Goal: Task Accomplishment & Management: Complete application form

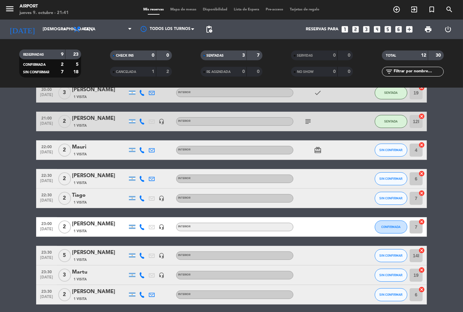
scroll to position [91, 0]
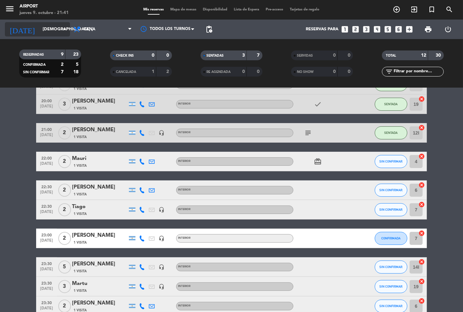
click at [53, 33] on input "[DEMOGRAPHIC_DATA] [DATE]" at bounding box center [67, 29] width 57 height 12
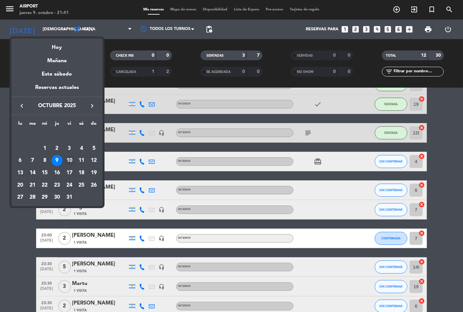
click at [72, 160] on div "10" at bounding box center [69, 160] width 11 height 11
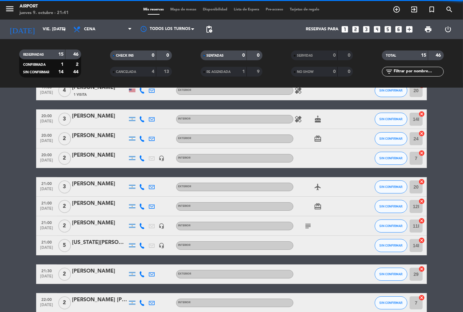
scroll to position [0, 0]
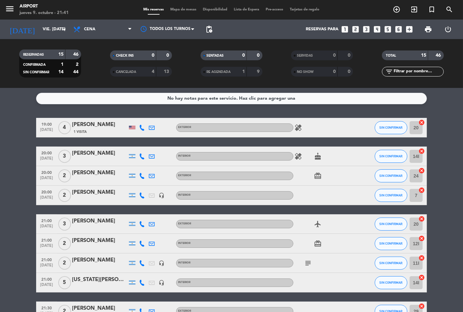
click at [61, 53] on strong "15" at bounding box center [60, 54] width 5 height 5
click at [49, 35] on div "[DATE] vie. [DATE] arrow_drop_down" at bounding box center [37, 29] width 65 height 14
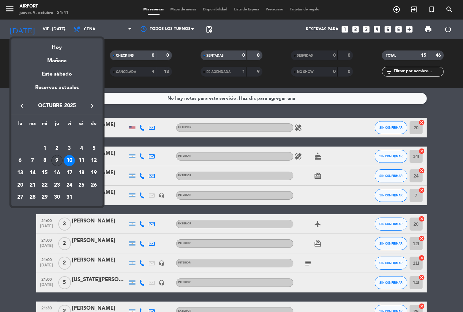
click at [56, 158] on div "9" at bounding box center [56, 160] width 11 height 11
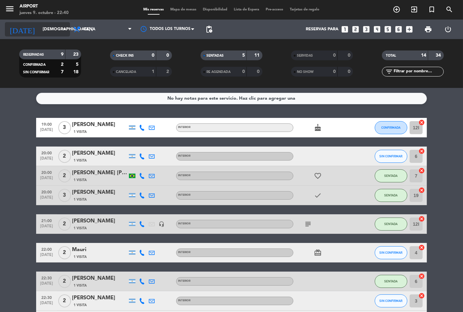
click at [59, 32] on input "[DEMOGRAPHIC_DATA] [DATE]" at bounding box center [67, 29] width 57 height 12
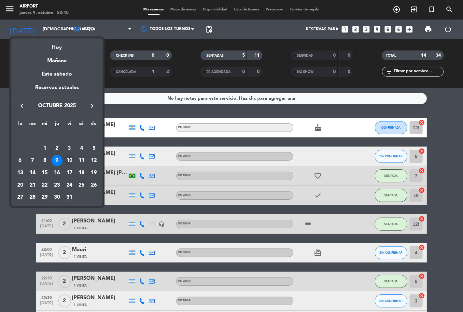
click at [69, 160] on div "10" at bounding box center [69, 160] width 11 height 11
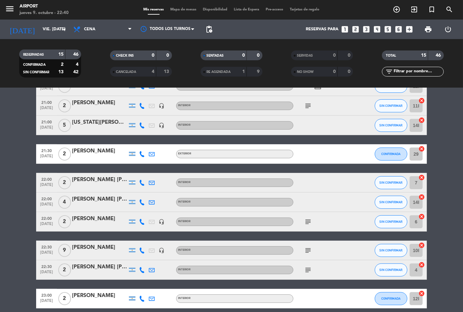
scroll to position [145, 0]
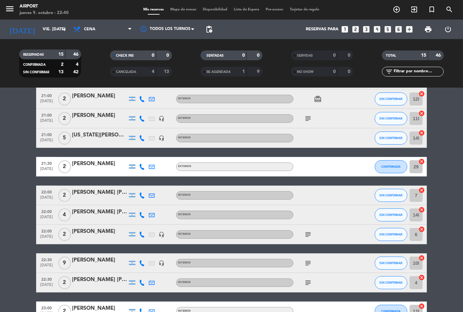
click at [308, 279] on icon "subject" at bounding box center [308, 283] width 8 height 8
click at [307, 233] on icon "subject" at bounding box center [308, 234] width 8 height 8
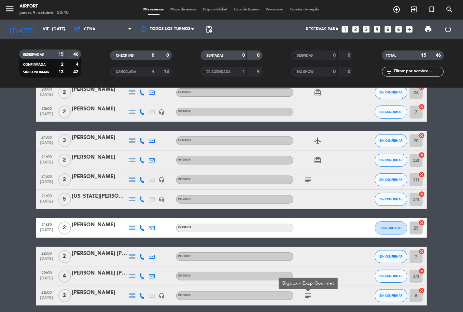
scroll to position [72, 0]
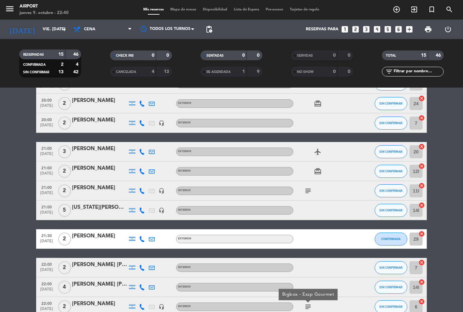
click at [310, 190] on icon "subject" at bounding box center [308, 191] width 8 height 8
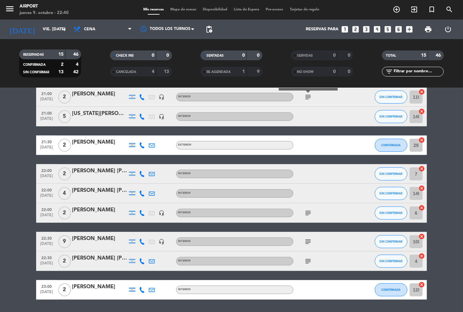
scroll to position [186, 0]
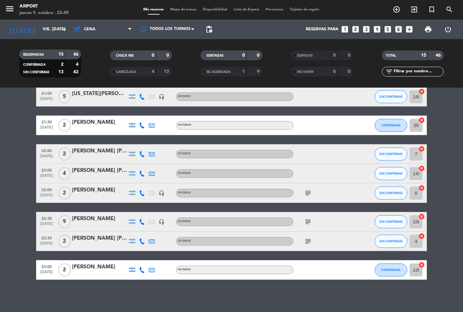
click at [309, 241] on icon "subject" at bounding box center [308, 241] width 8 height 8
click at [307, 219] on icon "subject" at bounding box center [308, 222] width 8 height 8
click at [310, 195] on icon "subject" at bounding box center [308, 193] width 8 height 8
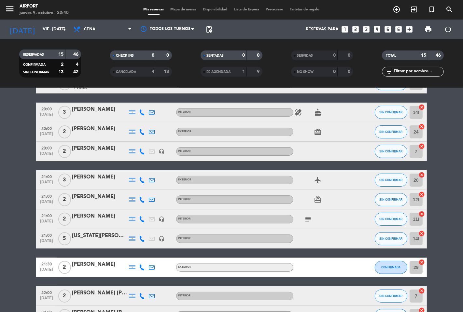
scroll to position [41, 0]
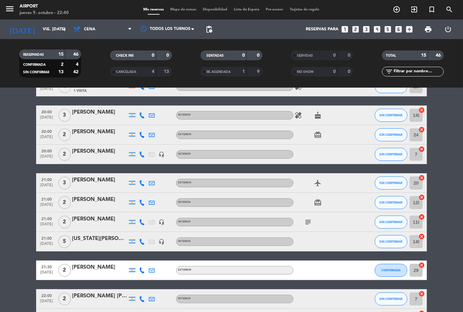
click at [308, 219] on icon "subject" at bounding box center [308, 222] width 8 height 8
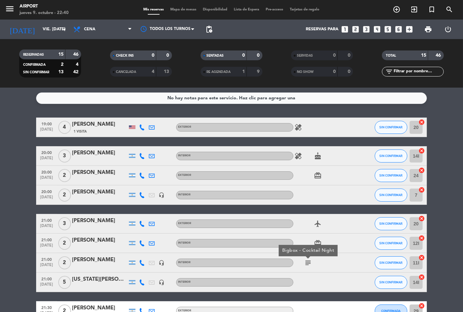
scroll to position [0, 0]
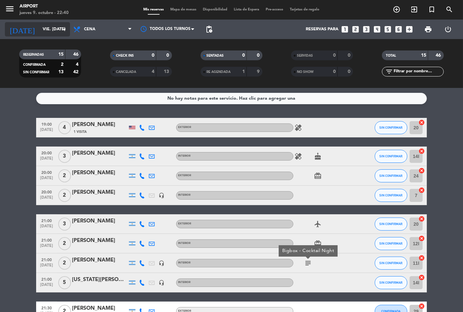
click at [50, 27] on input "vie. [DATE]" at bounding box center [67, 29] width 57 height 12
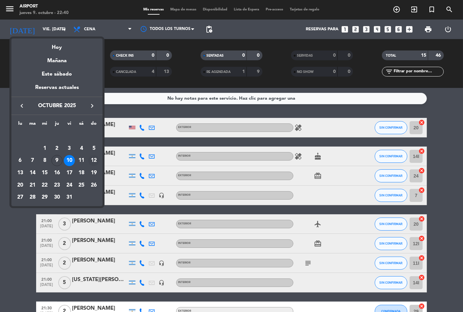
click at [90, 159] on div "12" at bounding box center [93, 160] width 11 height 11
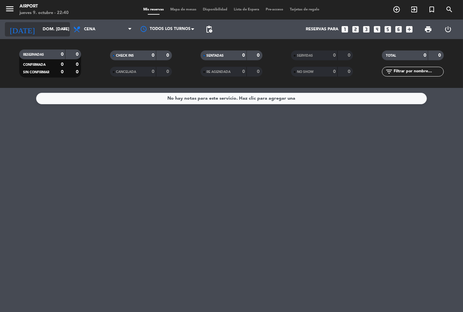
click at [59, 30] on input "dom. [DATE]" at bounding box center [67, 29] width 57 height 12
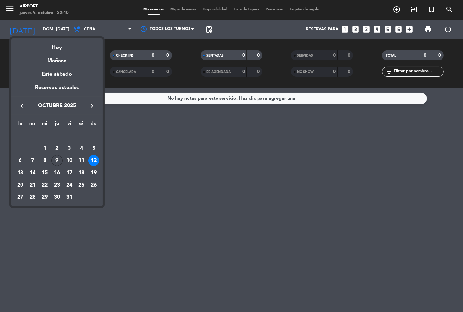
click at [68, 159] on div "10" at bounding box center [69, 160] width 11 height 11
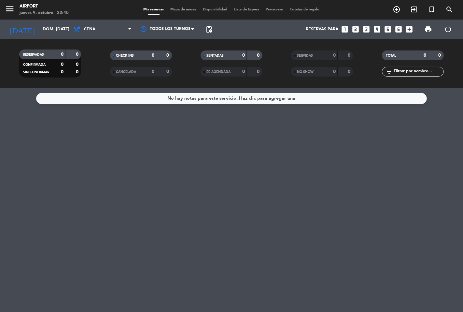
type input "vie. [DATE]"
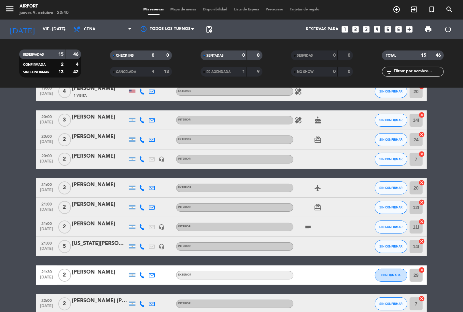
scroll to position [108, 0]
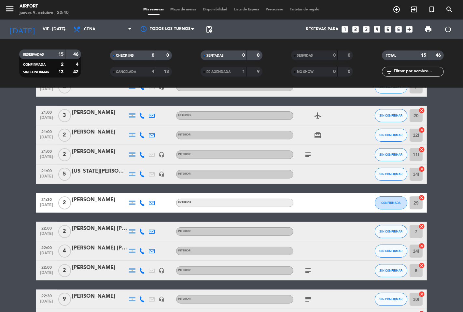
click at [159, 174] on icon "headset_mic" at bounding box center [162, 174] width 6 height 6
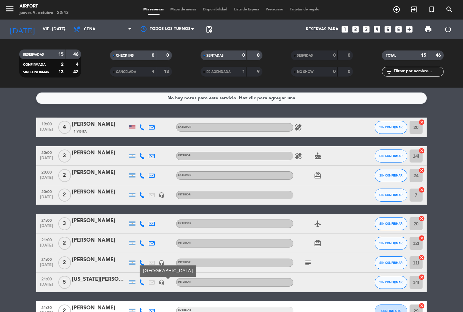
scroll to position [0, 0]
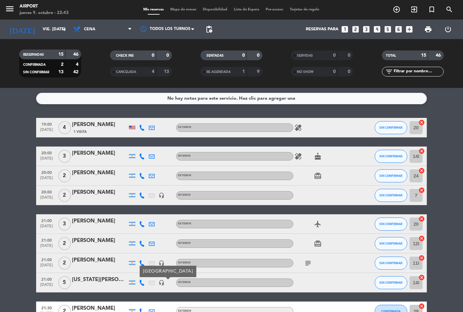
click at [354, 27] on icon "looks_two" at bounding box center [355, 29] width 8 height 8
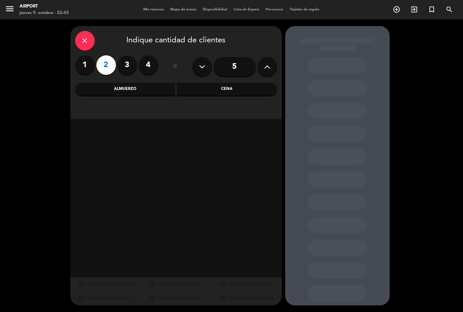
click at [238, 89] on div "Cena" at bounding box center [227, 89] width 100 height 13
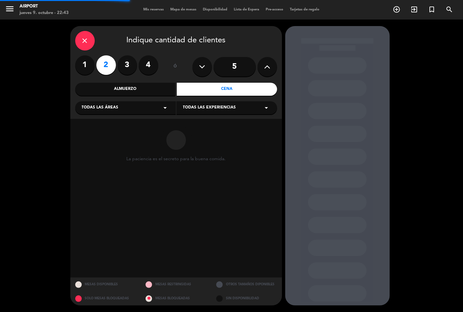
drag, startPoint x: 164, startPoint y: 104, endPoint x: 158, endPoint y: 111, distance: 8.8
click at [164, 104] on icon "arrow_drop_down" at bounding box center [165, 108] width 8 height 8
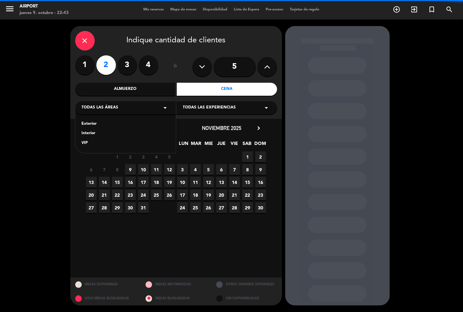
click at [87, 135] on div "Interior" at bounding box center [126, 133] width 88 height 7
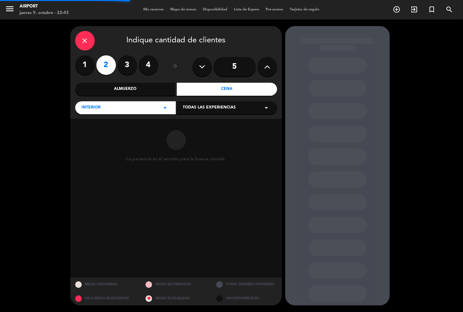
click at [216, 104] on div "Todas las experiencias arrow_drop_down" at bounding box center [226, 107] width 101 height 13
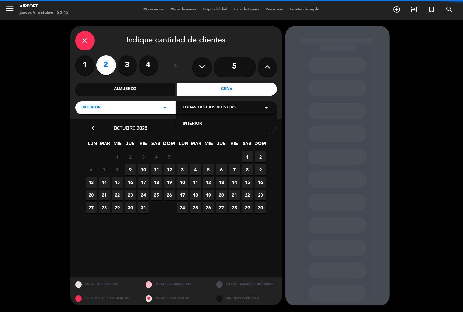
click at [188, 121] on div "INTERIOR" at bounding box center [226, 120] width 101 height 28
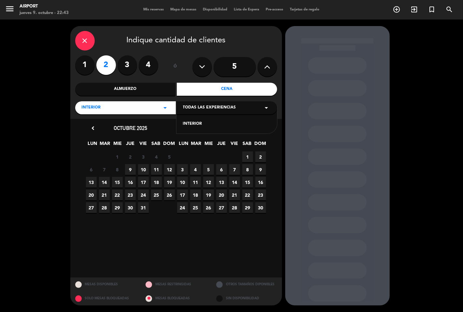
click at [144, 168] on span "10" at bounding box center [143, 169] width 11 height 11
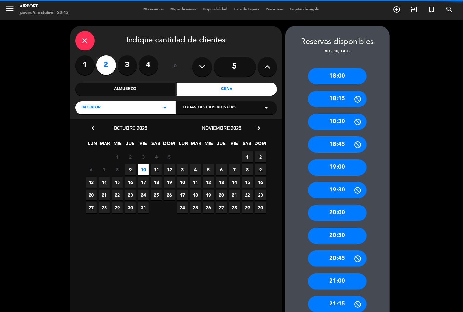
click at [215, 104] on div "Todas las experiencias arrow_drop_down" at bounding box center [226, 107] width 101 height 13
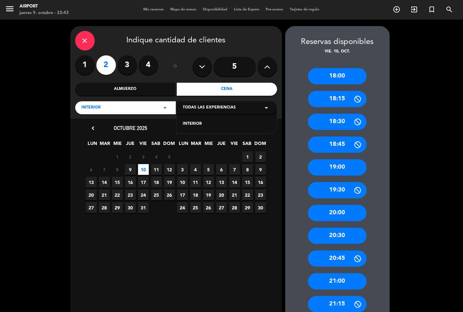
click at [198, 124] on div "INTERIOR" at bounding box center [227, 124] width 88 height 7
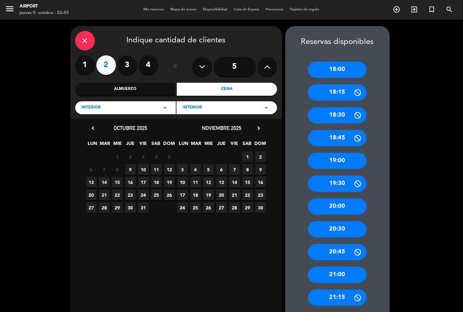
click at [332, 226] on div "20:30" at bounding box center [337, 229] width 59 height 16
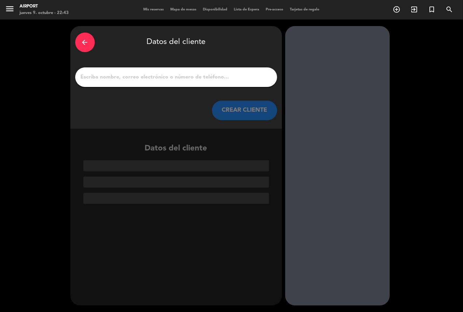
click at [139, 81] on input "1" at bounding box center [176, 77] width 192 height 9
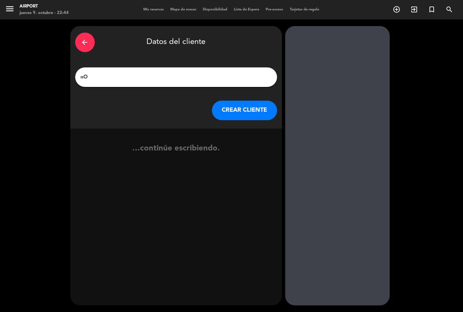
type input "n"
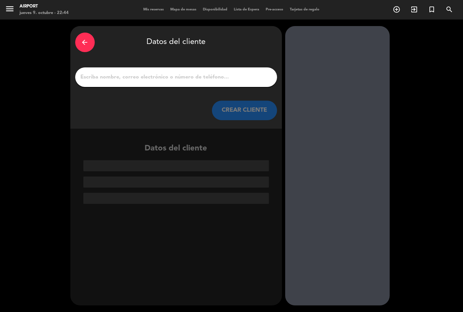
type input "B"
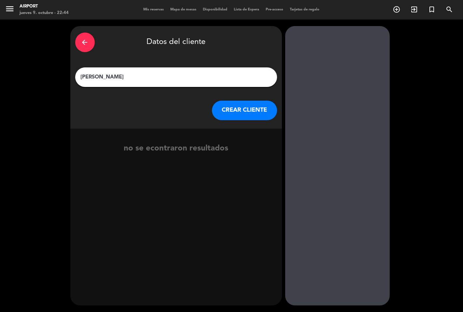
type input "[PERSON_NAME]"
click at [237, 108] on button "CREAR CLIENTE" at bounding box center [244, 111] width 65 height 20
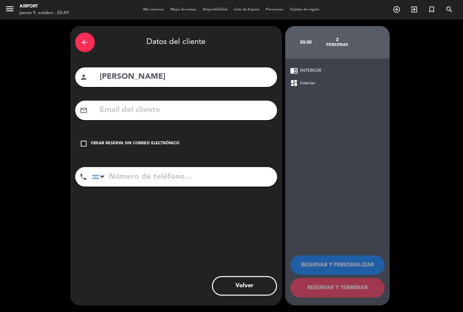
click at [85, 142] on icon "check_box_outline_blank" at bounding box center [84, 144] width 8 height 8
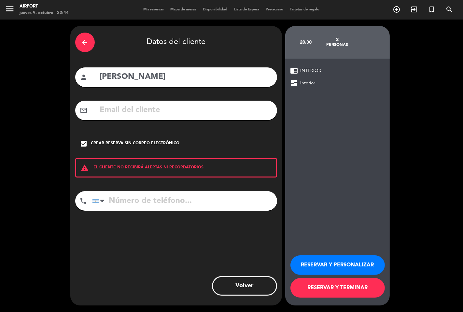
click at [118, 201] on input "tel" at bounding box center [184, 201] width 185 height 20
click at [329, 269] on button "RESERVAR Y PERSONALIZAR" at bounding box center [337, 265] width 94 height 20
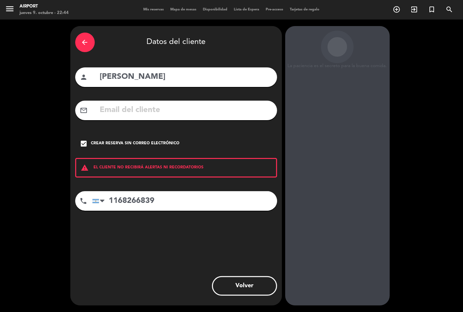
click at [310, 201] on div "La paciencia es el secreto para la buena comida. 20:30 2 personas chrome_reader…" at bounding box center [337, 165] width 104 height 279
click at [151, 200] on input "1168266839" at bounding box center [184, 201] width 185 height 20
click at [169, 204] on input "1168266839" at bounding box center [184, 201] width 185 height 20
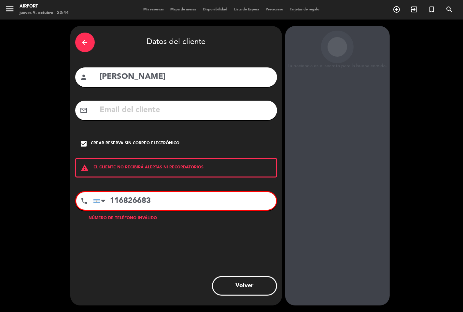
type input "1168266839"
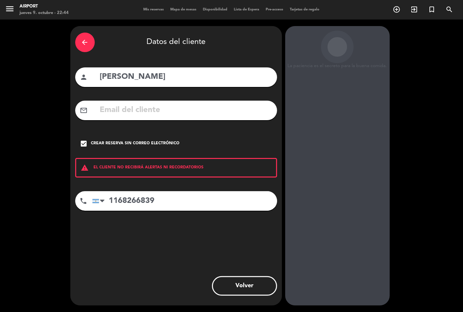
click at [164, 207] on input "1168266839" at bounding box center [184, 201] width 185 height 20
click at [83, 39] on icon "arrow_back" at bounding box center [85, 42] width 8 height 8
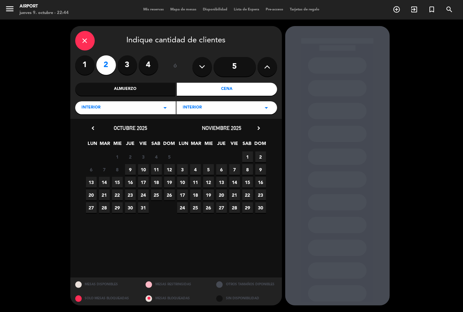
click at [144, 168] on span "10" at bounding box center [143, 169] width 11 height 11
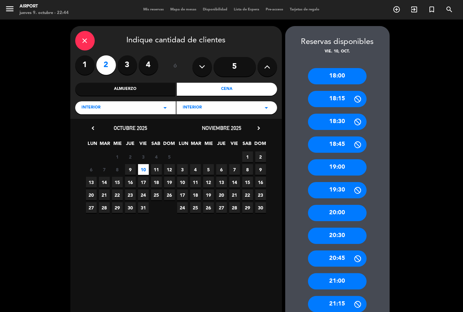
click at [337, 230] on div "20:30" at bounding box center [337, 236] width 59 height 16
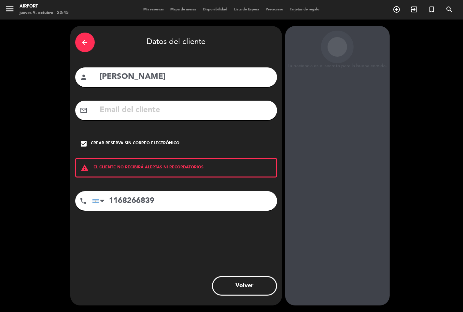
click at [250, 287] on button "Volver" at bounding box center [244, 286] width 65 height 20
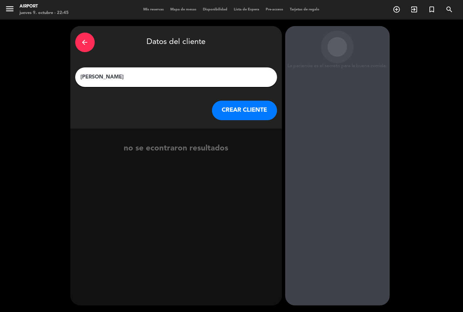
click at [71, 41] on div "arrow_back Datos del cliente [PERSON_NAME] [PERSON_NAME] CLIENTE" at bounding box center [176, 77] width 212 height 103
click at [86, 38] on icon "arrow_back" at bounding box center [85, 42] width 8 height 8
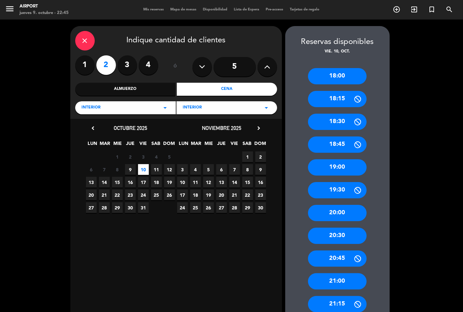
click at [90, 40] on div "close" at bounding box center [85, 41] width 20 height 20
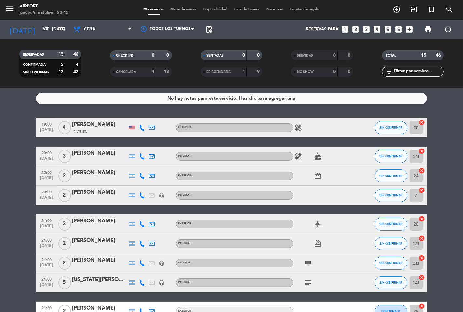
click at [354, 27] on icon "looks_two" at bounding box center [355, 29] width 8 height 8
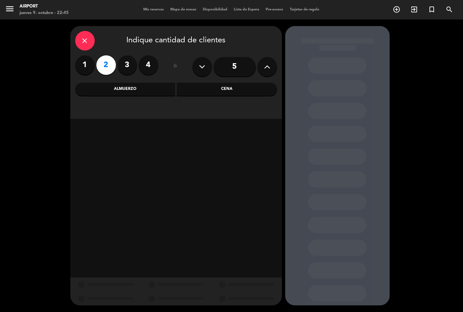
click at [243, 89] on div "Cena" at bounding box center [227, 89] width 100 height 13
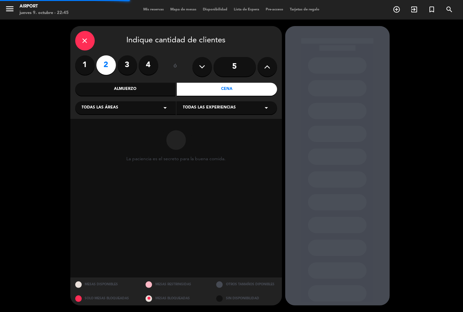
click at [158, 108] on div "Todas las áreas arrow_drop_down" at bounding box center [125, 107] width 101 height 13
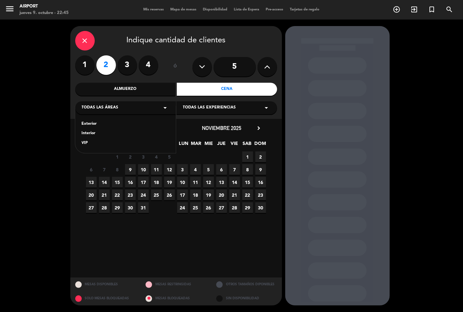
click at [92, 132] on div "Interior" at bounding box center [126, 133] width 88 height 7
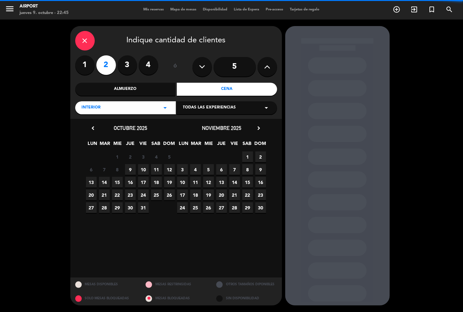
click at [245, 107] on div "Todas las experiencias arrow_drop_down" at bounding box center [226, 107] width 101 height 13
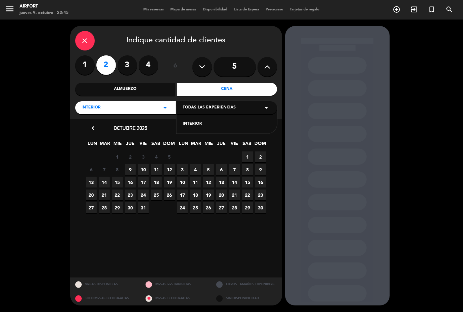
click at [198, 124] on div "INTERIOR" at bounding box center [227, 124] width 88 height 7
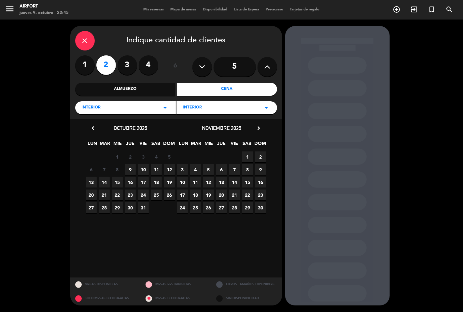
click at [146, 167] on span "10" at bounding box center [143, 169] width 11 height 11
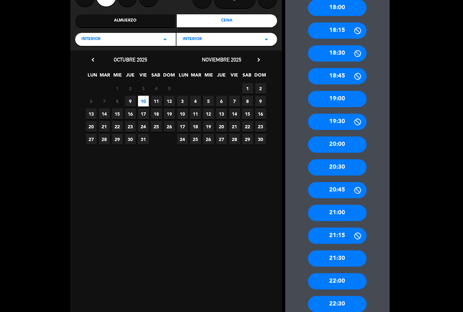
scroll to position [72, 0]
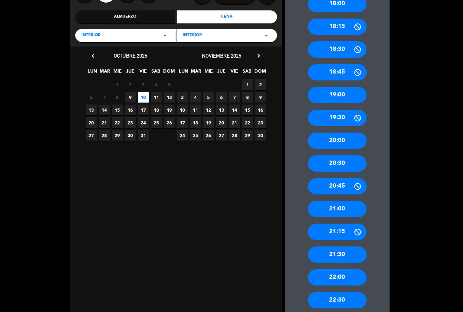
click at [337, 160] on div "20:30" at bounding box center [337, 163] width 59 height 16
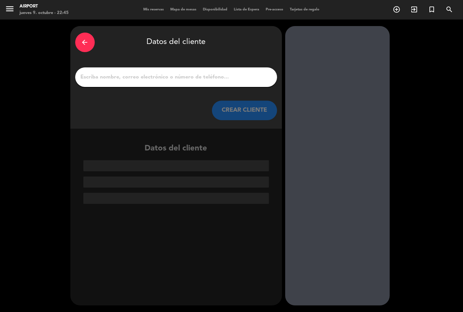
click at [140, 77] on input "1" at bounding box center [176, 77] width 192 height 9
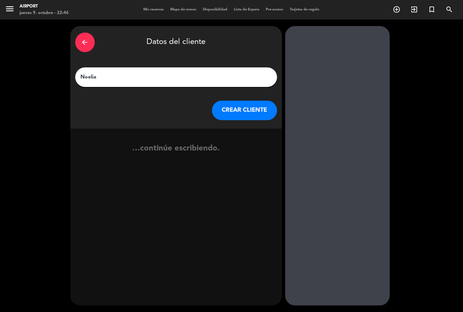
type input "Noelia"
click at [243, 106] on button "CREAR CLIENTE" at bounding box center [244, 111] width 65 height 20
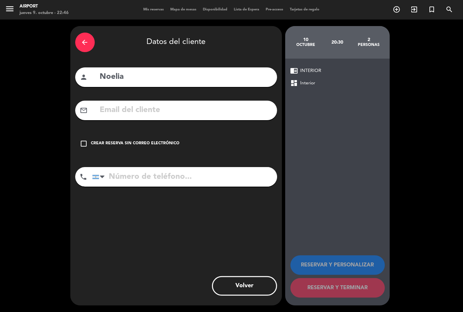
click at [83, 144] on icon "check_box_outline_blank" at bounding box center [84, 144] width 8 height 8
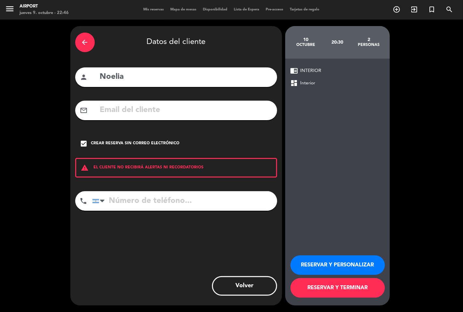
click at [125, 189] on div "arrow_back Datos del cliente person Noelia mail_outline check_box Crear reserva…" at bounding box center [176, 165] width 212 height 279
click at [121, 204] on input "tel" at bounding box center [184, 201] width 185 height 20
type input "1168/266839"
drag, startPoint x: 327, startPoint y: 262, endPoint x: 327, endPoint y: 267, distance: 5.5
click at [327, 261] on button "RESERVAR Y PERSONALIZAR" at bounding box center [337, 265] width 94 height 20
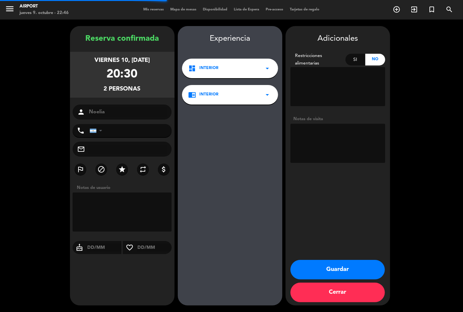
type input "[PHONE_NUMBER]"
click at [317, 130] on textarea at bounding box center [337, 143] width 95 height 39
click at [324, 131] on textarea at bounding box center [337, 143] width 95 height 39
type textarea "Bigbox - Exp Gourmet"
click at [356, 259] on div "Adicionales Restricciones alimentarias Si No Notas de visita Guardar Cerrar" at bounding box center [337, 165] width 104 height 279
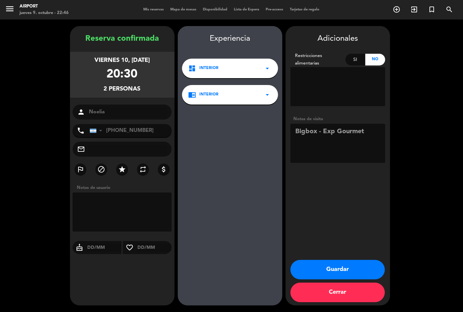
click at [353, 272] on button "Guardar" at bounding box center [337, 270] width 94 height 20
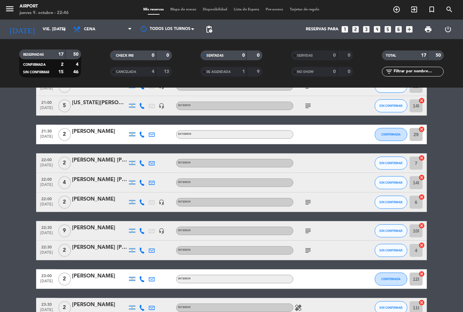
scroll to position [217, 0]
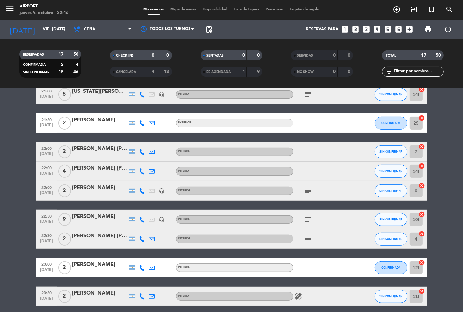
click at [310, 189] on icon "subject" at bounding box center [308, 191] width 8 height 8
click at [108, 189] on div "[PERSON_NAME]" at bounding box center [99, 188] width 55 height 8
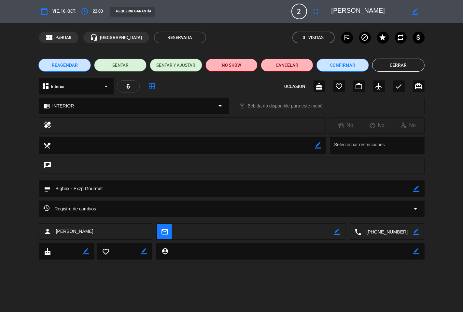
click at [417, 188] on icon "border_color" at bounding box center [416, 189] width 6 height 6
click at [84, 189] on textarea at bounding box center [232, 188] width 363 height 17
click at [80, 186] on textarea at bounding box center [232, 188] width 363 height 17
type textarea "Bigbox - Exp Gourmet"
click at [416, 191] on icon at bounding box center [416, 189] width 6 height 6
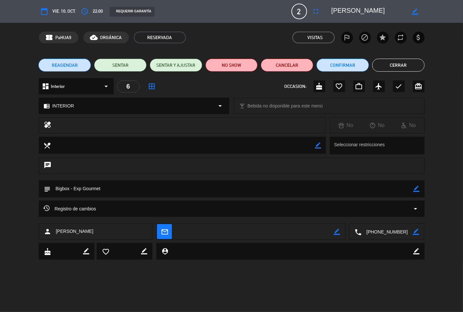
click at [396, 62] on button "Cerrar" at bounding box center [398, 65] width 52 height 13
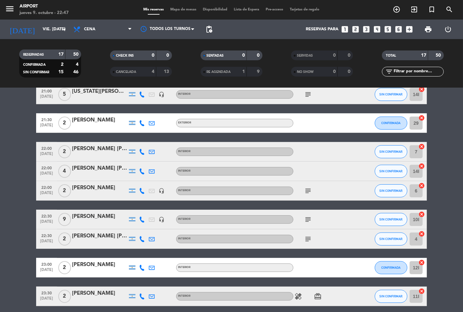
click at [356, 30] on icon "looks_two" at bounding box center [355, 29] width 8 height 8
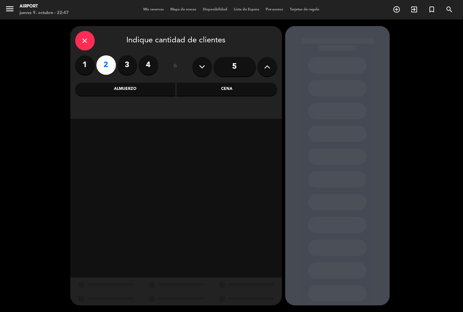
click at [232, 88] on div "Cena" at bounding box center [227, 89] width 100 height 13
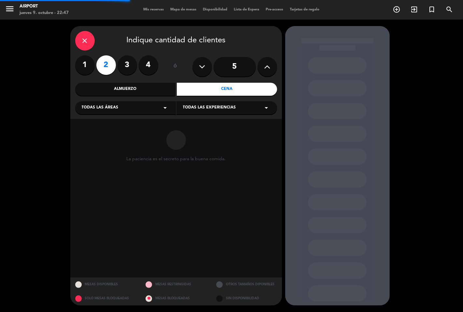
click at [135, 108] on div "Todas las áreas arrow_drop_down" at bounding box center [125, 107] width 101 height 13
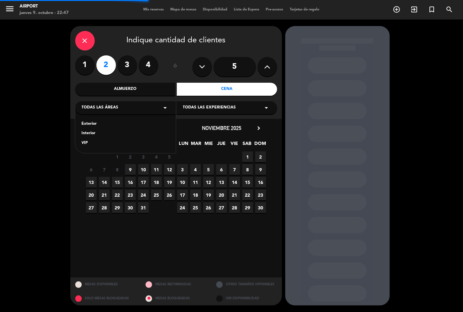
click at [93, 133] on div "Interior" at bounding box center [126, 133] width 88 height 7
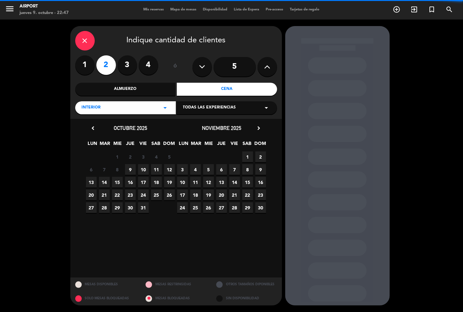
click at [231, 108] on span "Todas las experiencias" at bounding box center [209, 107] width 53 height 7
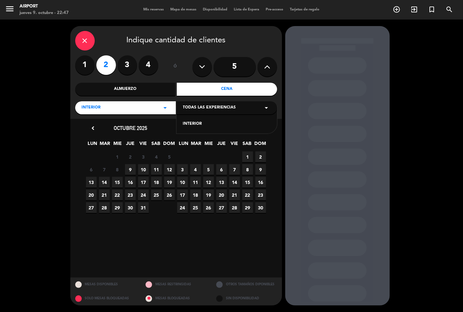
click at [203, 123] on div "INTERIOR" at bounding box center [227, 124] width 88 height 7
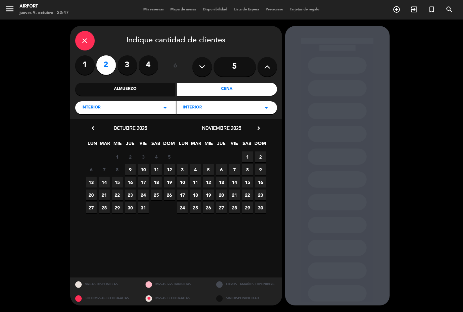
click at [142, 167] on span "10" at bounding box center [143, 169] width 11 height 11
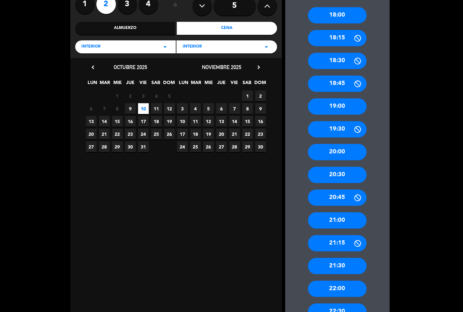
scroll to position [72, 0]
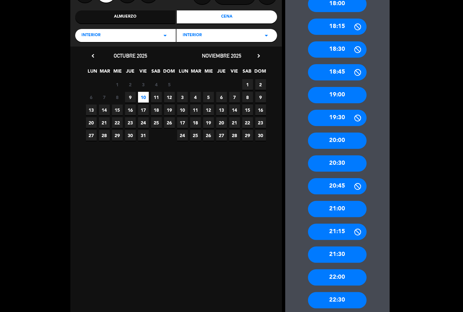
click at [342, 249] on div "21:30" at bounding box center [337, 254] width 59 height 16
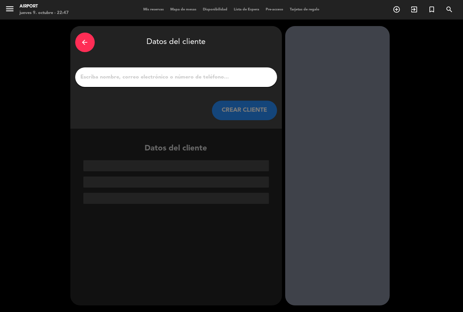
click at [126, 76] on input "1" at bounding box center [176, 77] width 192 height 9
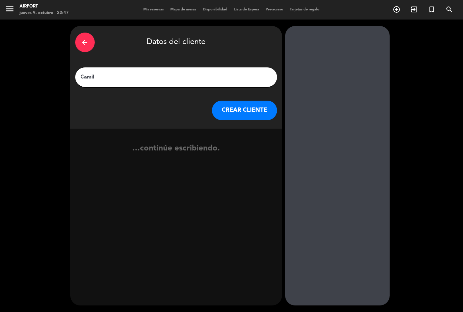
type input "Camila"
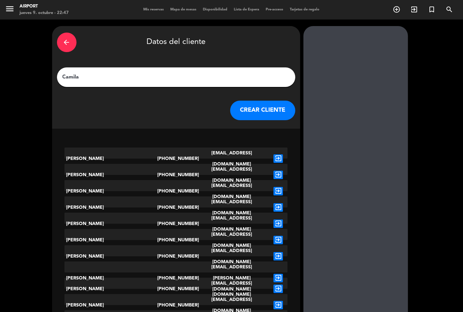
click at [256, 108] on button "CREAR CLIENTE" at bounding box center [262, 111] width 65 height 20
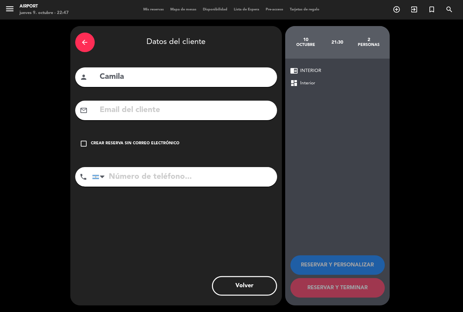
click at [84, 144] on icon "check_box_outline_blank" at bounding box center [84, 144] width 8 height 8
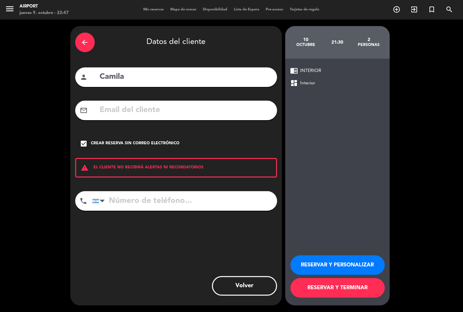
click at [119, 199] on input "tel" at bounding box center [184, 201] width 185 height 20
type input "1121846564"
click at [311, 269] on button "RESERVAR Y PERSONALIZAR" at bounding box center [337, 265] width 94 height 20
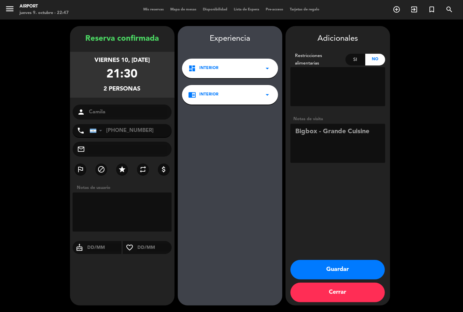
type textarea "Bigbox - Grande Cuisine"
click at [354, 267] on button "Guardar" at bounding box center [337, 270] width 94 height 20
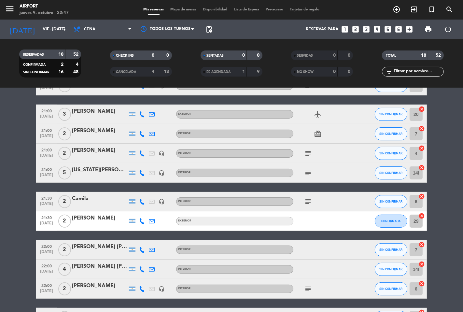
scroll to position [181, 0]
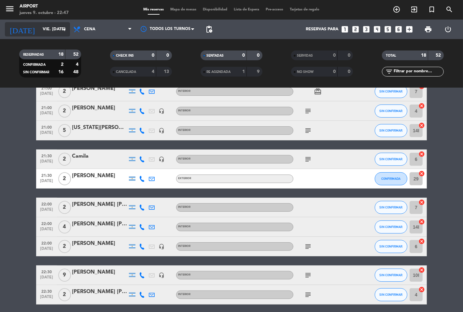
click at [56, 28] on input "vie. [DATE]" at bounding box center [67, 29] width 57 height 12
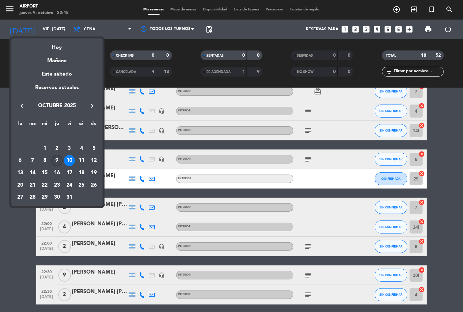
click at [58, 160] on div "9" at bounding box center [56, 160] width 11 height 11
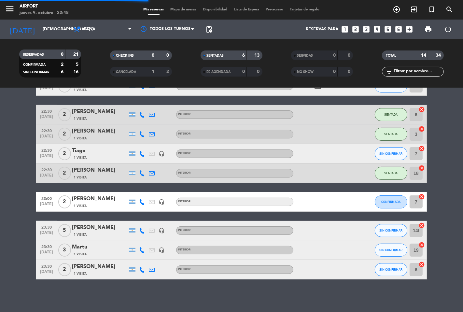
scroll to position [166, 0]
click at [52, 28] on input "[DEMOGRAPHIC_DATA] [DATE]" at bounding box center [67, 29] width 57 height 12
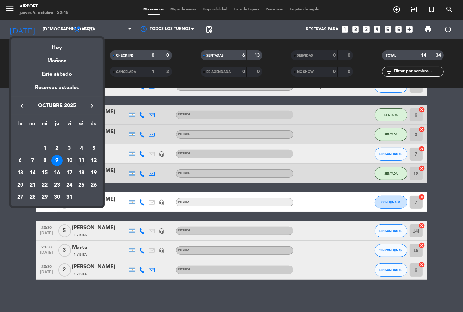
click at [84, 157] on div "11" at bounding box center [81, 160] width 11 height 11
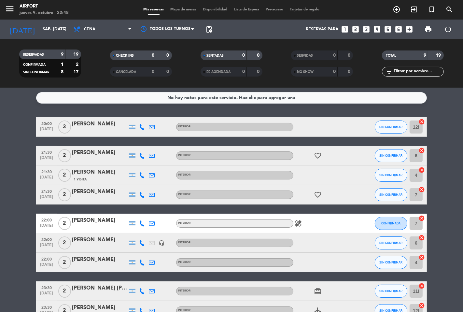
scroll to position [0, 0]
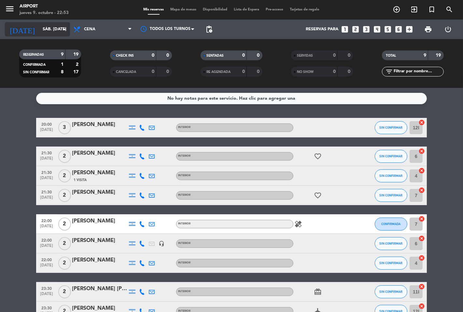
click at [41, 29] on input "sáb. [DATE]" at bounding box center [67, 29] width 57 height 12
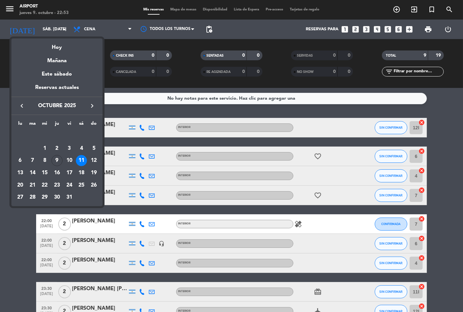
click at [70, 157] on div "10" at bounding box center [69, 160] width 11 height 11
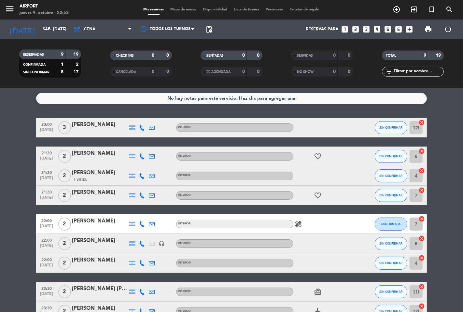
type input "vie. [DATE]"
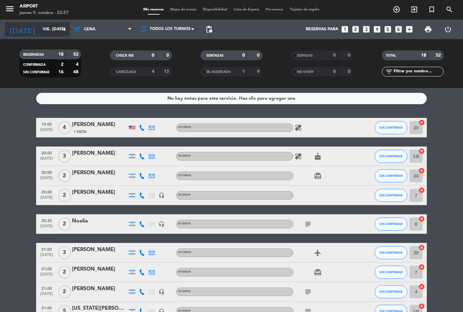
click at [50, 31] on input "vie. [DATE]" at bounding box center [67, 29] width 57 height 12
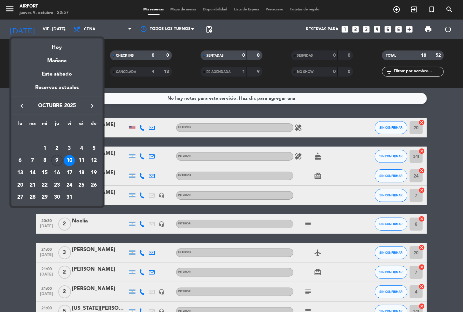
click at [163, 106] on div at bounding box center [231, 156] width 463 height 312
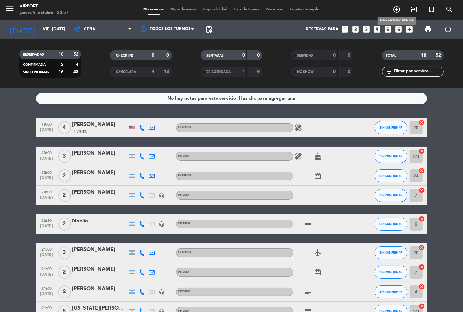
click at [398, 8] on icon "add_circle_outline" at bounding box center [397, 10] width 8 height 8
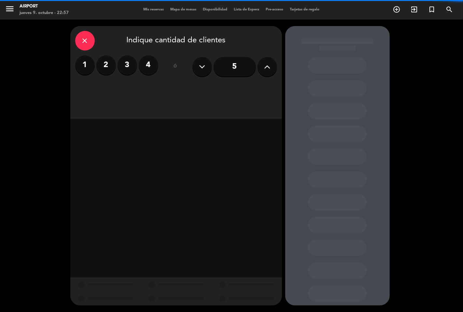
click at [144, 63] on label "4" at bounding box center [149, 65] width 20 height 20
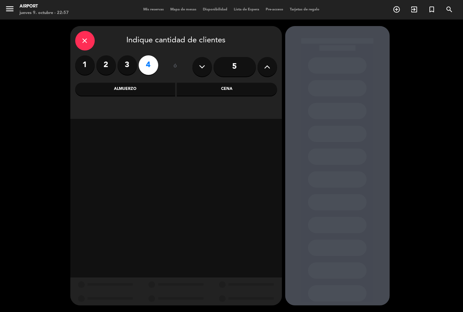
click at [228, 86] on div "Cena" at bounding box center [227, 89] width 100 height 13
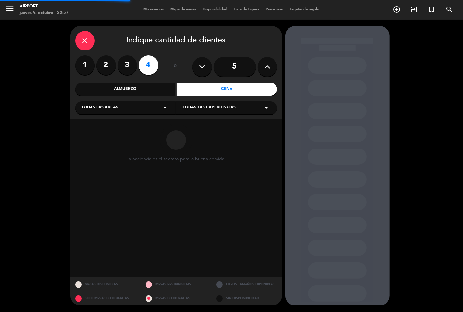
click at [157, 101] on div "Todas las áreas arrow_drop_down Todas las experiencias arrow_drop_down" at bounding box center [176, 107] width 202 height 14
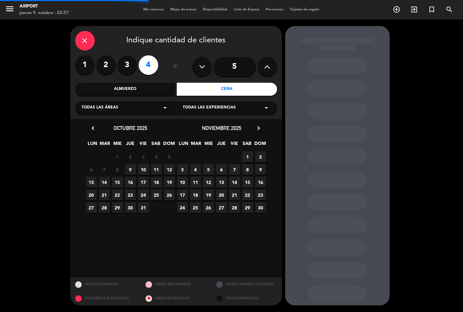
click at [154, 106] on div "Todas las áreas arrow_drop_down" at bounding box center [125, 107] width 101 height 13
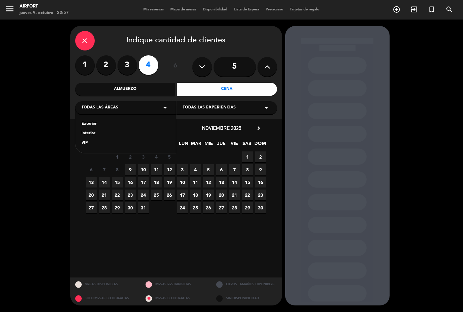
click at [95, 133] on div "Interior" at bounding box center [126, 133] width 88 height 7
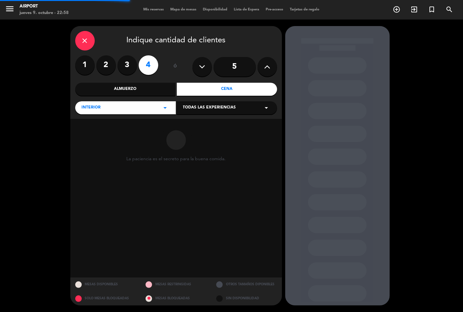
click at [205, 107] on span "Todas las experiencias" at bounding box center [209, 107] width 53 height 7
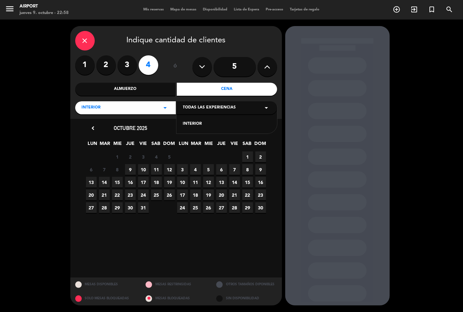
click at [196, 124] on div "INTERIOR" at bounding box center [227, 124] width 88 height 7
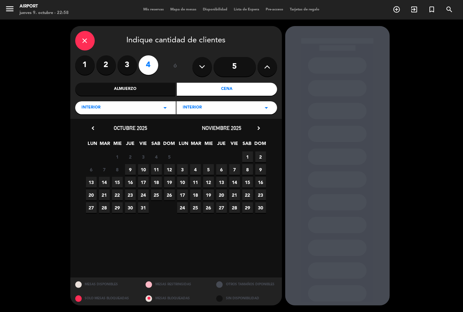
click at [146, 168] on span "10" at bounding box center [143, 169] width 11 height 11
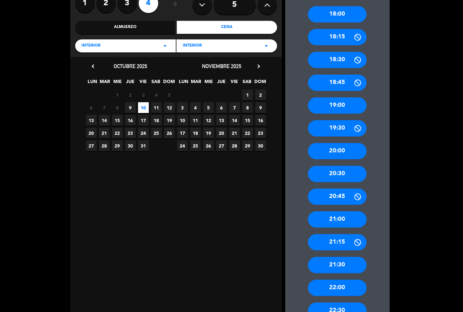
scroll to position [72, 0]
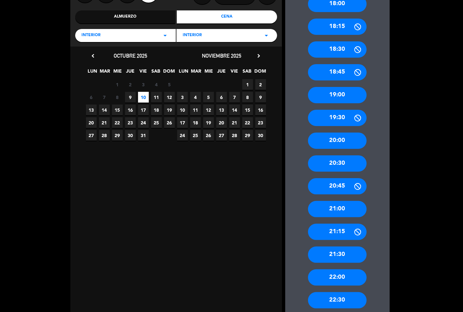
click at [339, 256] on div "21:30" at bounding box center [337, 254] width 59 height 16
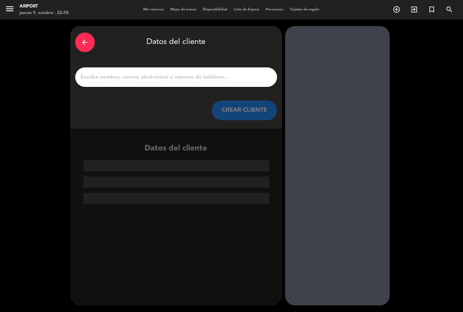
click at [146, 78] on input "1" at bounding box center [176, 77] width 192 height 9
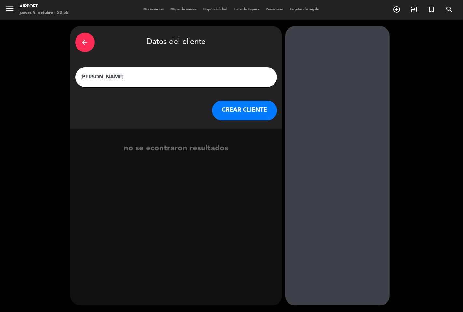
type input "[PERSON_NAME]"
click at [245, 112] on button "CREAR CLIENTE" at bounding box center [244, 111] width 65 height 20
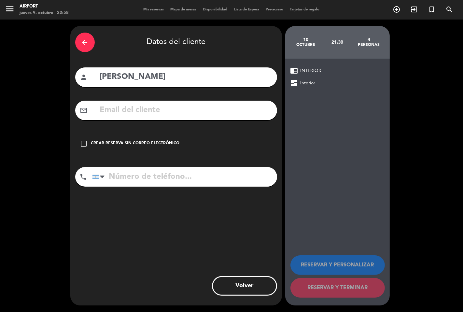
click at [85, 145] on icon "check_box_outline_blank" at bounding box center [84, 144] width 8 height 8
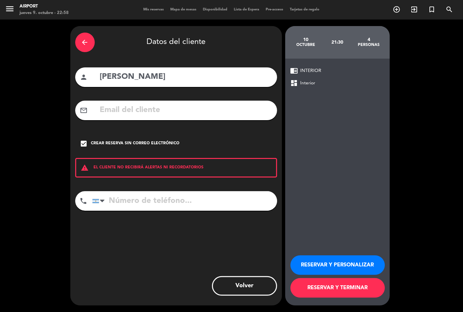
click at [87, 143] on icon "check_box" at bounding box center [84, 144] width 8 height 8
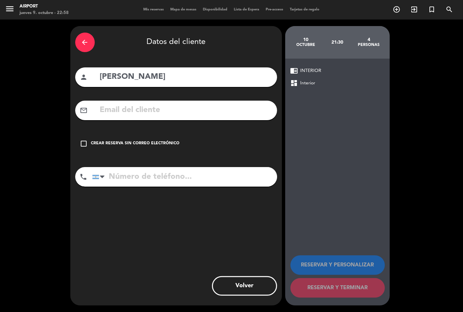
click at [80, 143] on icon "check_box_outline_blank" at bounding box center [84, 144] width 8 height 8
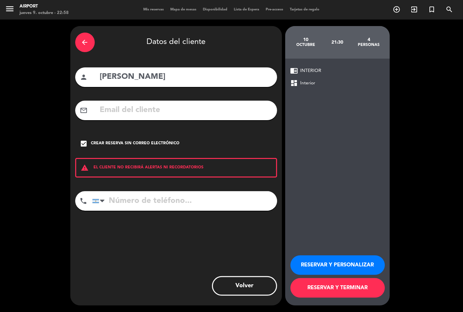
click at [116, 199] on input "tel" at bounding box center [184, 201] width 185 height 20
click at [102, 203] on div at bounding box center [102, 201] width 5 height 8
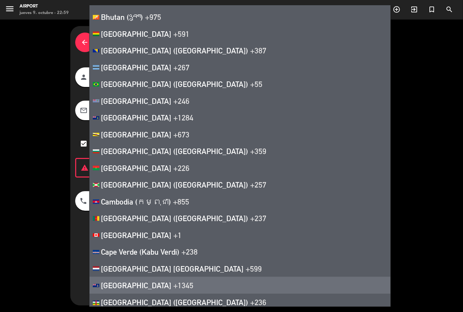
scroll to position [506, 0]
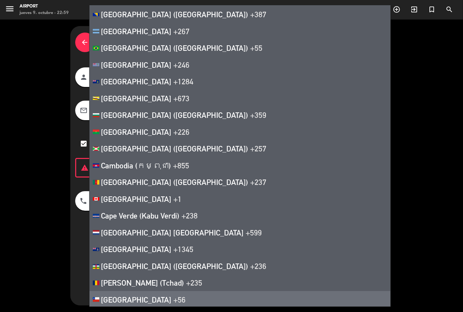
click at [147, 294] on li "Chile +56" at bounding box center [240, 299] width 301 height 17
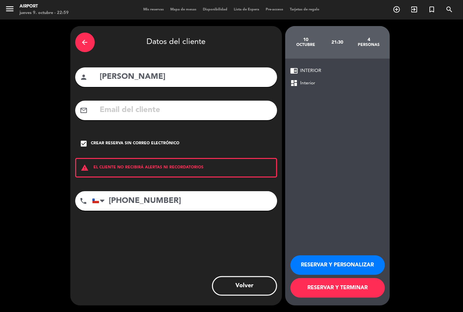
type input "[PHONE_NUMBER]"
click at [353, 264] on button "RESERVAR Y PERSONALIZAR" at bounding box center [337, 265] width 94 height 20
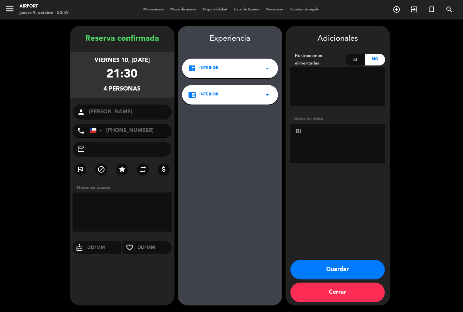
type textarea "B"
click at [354, 272] on button "Guardar" at bounding box center [337, 270] width 94 height 20
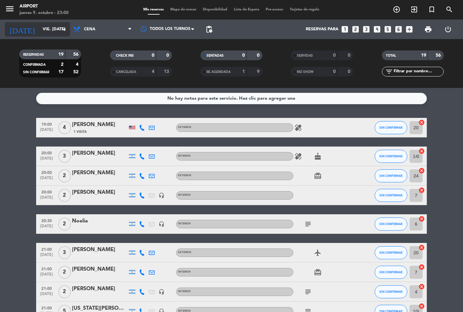
click at [65, 25] on icon "arrow_drop_down" at bounding box center [65, 29] width 8 height 8
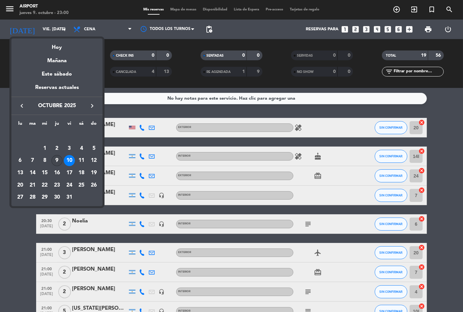
click at [57, 159] on div "9" at bounding box center [56, 160] width 11 height 11
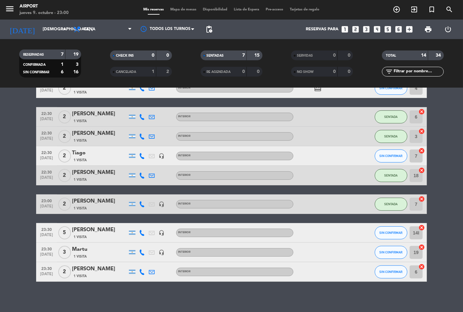
scroll to position [166, 0]
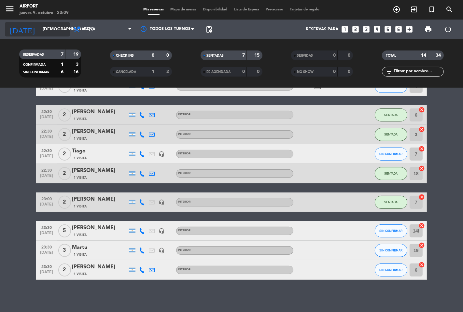
click at [61, 26] on icon "arrow_drop_down" at bounding box center [65, 29] width 8 height 8
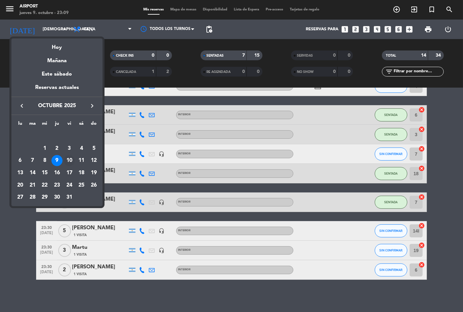
click at [70, 160] on div "10" at bounding box center [69, 160] width 11 height 11
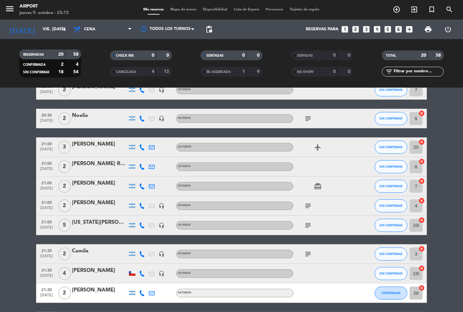
scroll to position [108, 0]
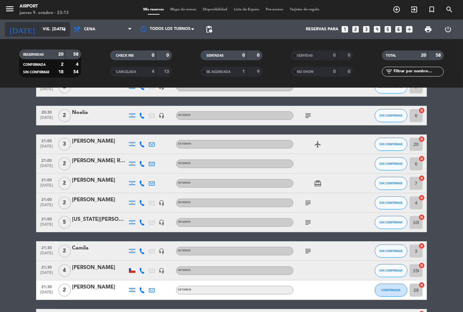
click at [51, 27] on input "vie. [DATE]" at bounding box center [67, 29] width 57 height 12
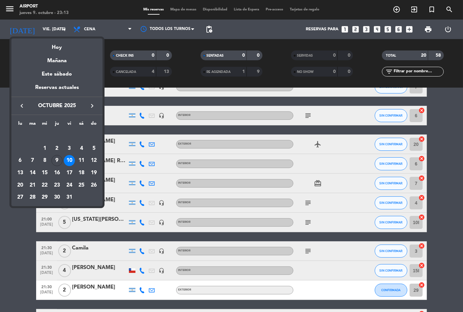
click at [54, 157] on div "9" at bounding box center [56, 160] width 11 height 11
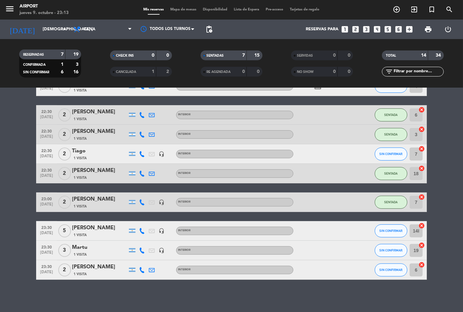
scroll to position [94, 0]
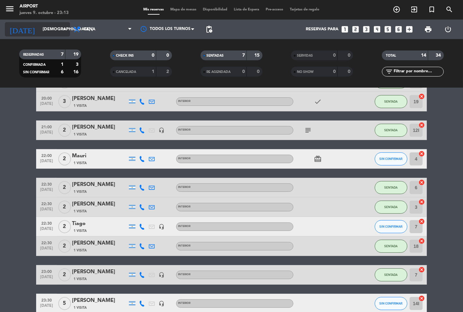
click at [58, 31] on input "[DEMOGRAPHIC_DATA] [DATE]" at bounding box center [67, 29] width 57 height 12
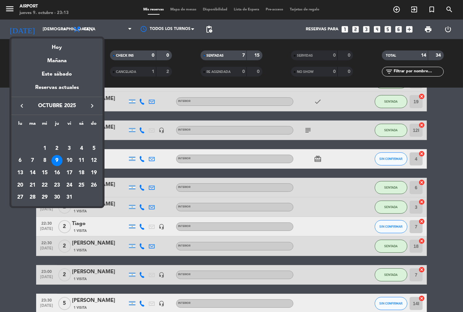
click at [69, 160] on div "10" at bounding box center [69, 160] width 11 height 11
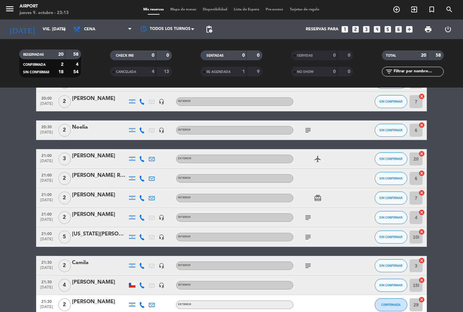
scroll to position [0, 0]
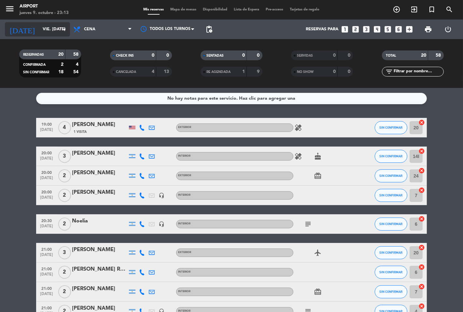
click at [39, 29] on input "vie. [DATE]" at bounding box center [67, 29] width 57 height 12
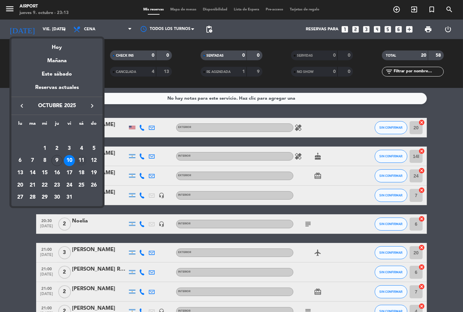
click at [81, 161] on div "11" at bounding box center [81, 160] width 11 height 11
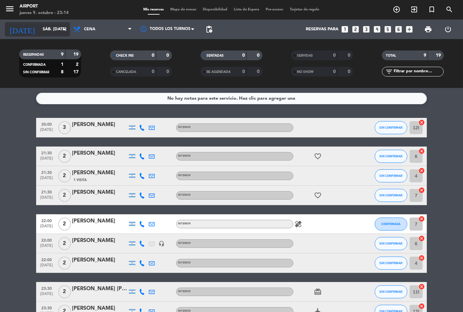
click at [48, 26] on input "sáb. [DATE]" at bounding box center [67, 29] width 57 height 12
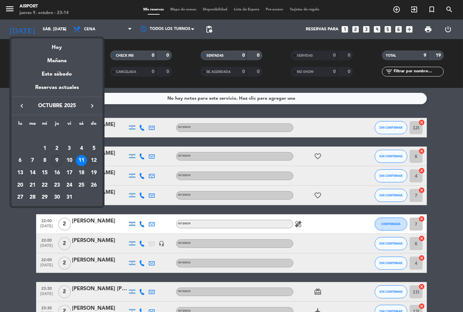
click at [91, 159] on div "12" at bounding box center [93, 160] width 11 height 11
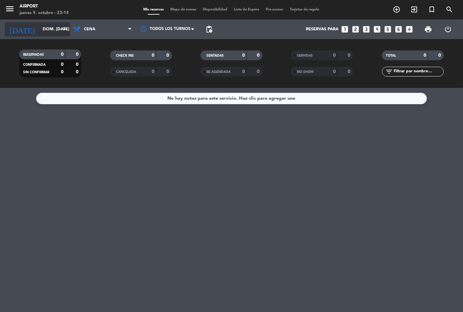
click at [46, 27] on input "dom. [DATE]" at bounding box center [67, 29] width 57 height 12
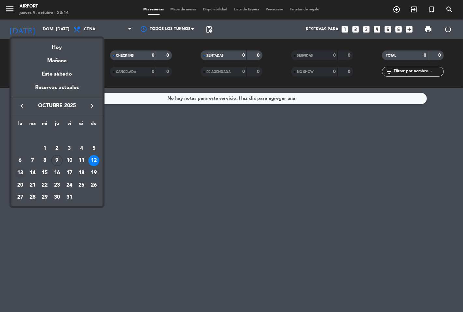
click at [21, 173] on div "13" at bounding box center [20, 172] width 11 height 11
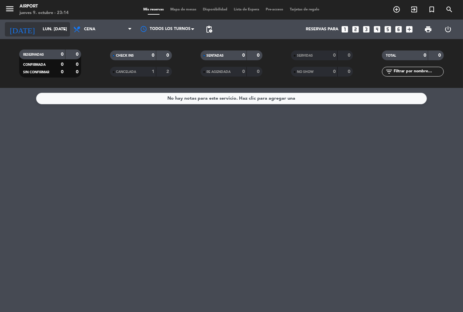
click at [55, 34] on input "lun. [DATE]" at bounding box center [67, 29] width 57 height 12
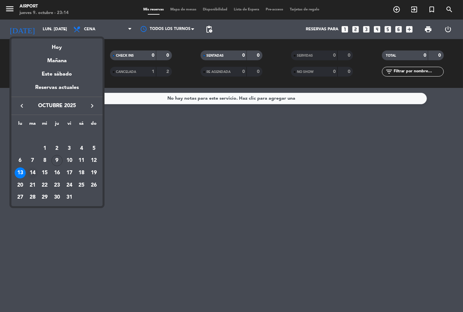
click at [34, 172] on div "14" at bounding box center [32, 172] width 11 height 11
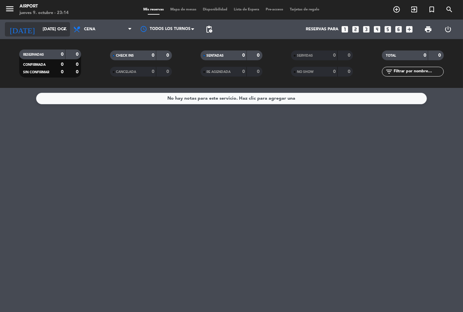
click at [57, 31] on input "[DATE] oct." at bounding box center [67, 29] width 57 height 12
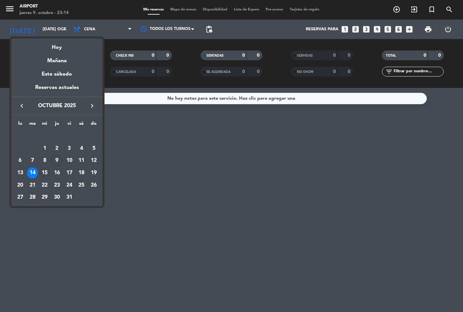
click at [47, 174] on div "15" at bounding box center [44, 172] width 11 height 11
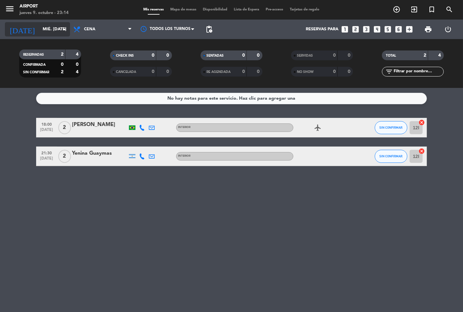
click at [57, 30] on input "mié. [DATE]" at bounding box center [67, 29] width 57 height 12
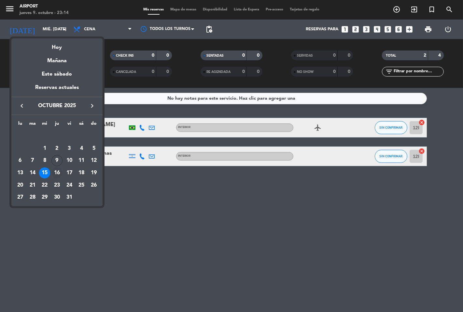
click at [57, 170] on div "16" at bounding box center [56, 172] width 11 height 11
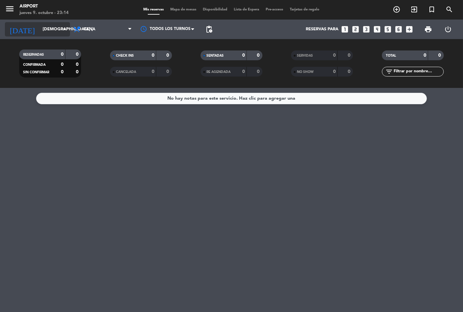
click at [50, 31] on input "[DEMOGRAPHIC_DATA] [DATE]" at bounding box center [67, 29] width 57 height 12
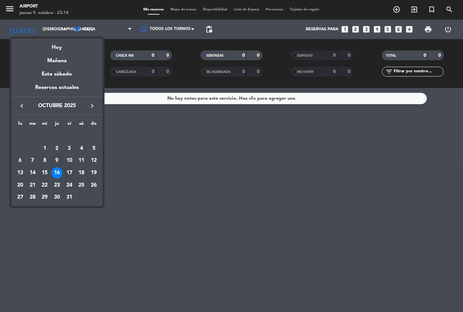
click at [67, 172] on div "17" at bounding box center [69, 172] width 11 height 11
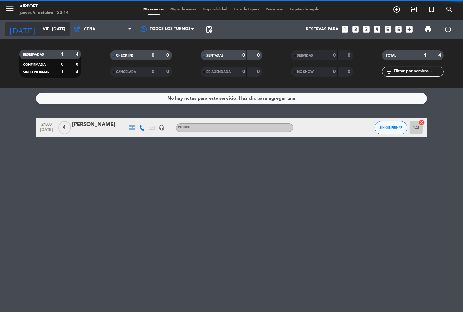
click at [58, 32] on input "vie. [DATE]" at bounding box center [67, 29] width 57 height 12
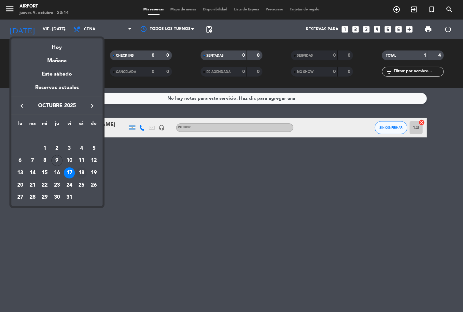
click at [80, 173] on div "18" at bounding box center [81, 172] width 11 height 11
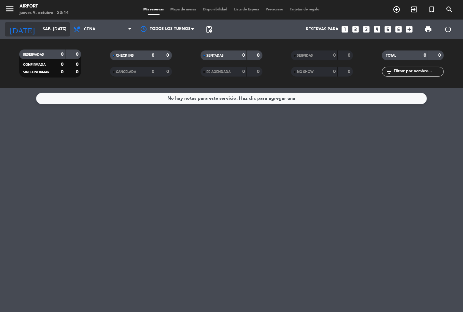
click at [53, 30] on input "sáb. [DATE]" at bounding box center [67, 29] width 57 height 12
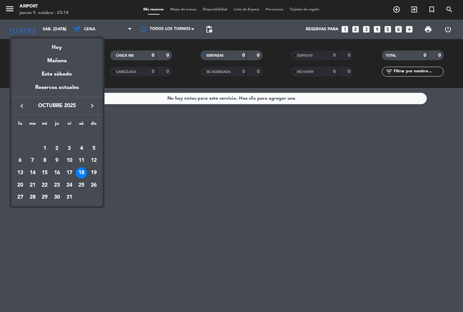
click at [60, 159] on div "9" at bounding box center [56, 160] width 11 height 11
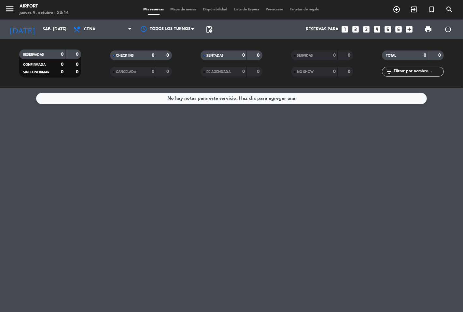
type input "[DEMOGRAPHIC_DATA] [DATE]"
